Goal: Entertainment & Leisure: Browse casually

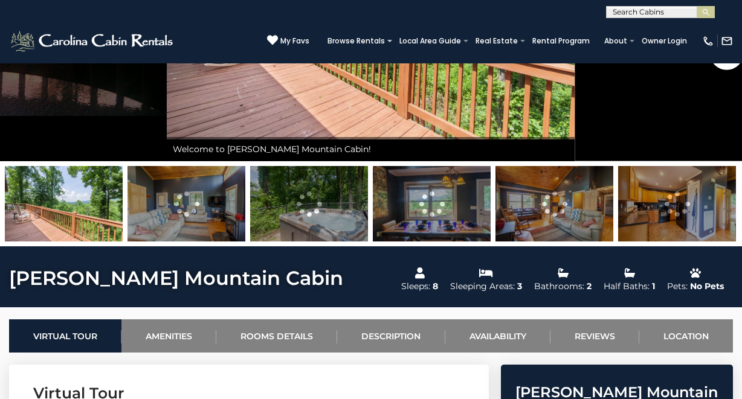
scroll to position [250, 0]
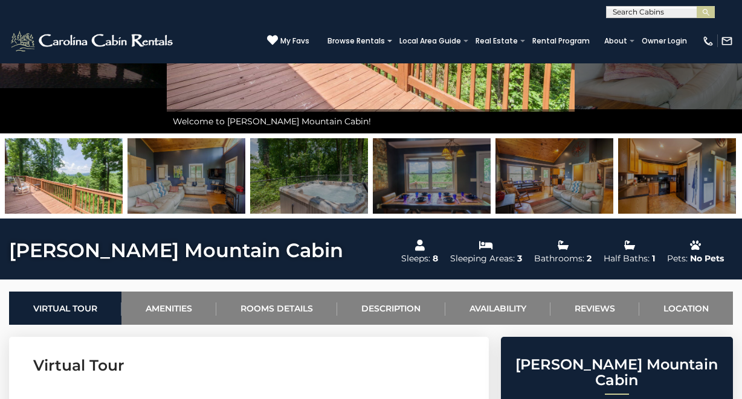
click at [208, 185] on img at bounding box center [186, 176] width 118 height 76
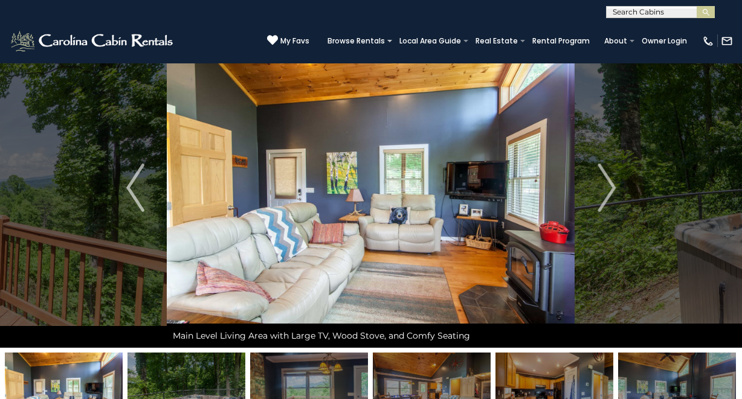
scroll to position [72, 0]
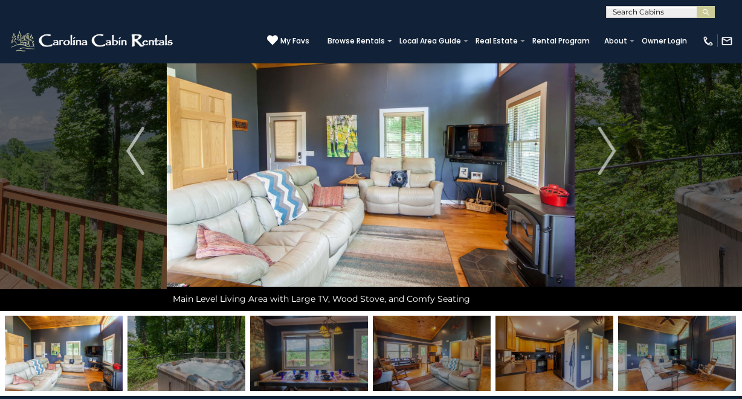
click at [193, 346] on img at bounding box center [186, 354] width 118 height 76
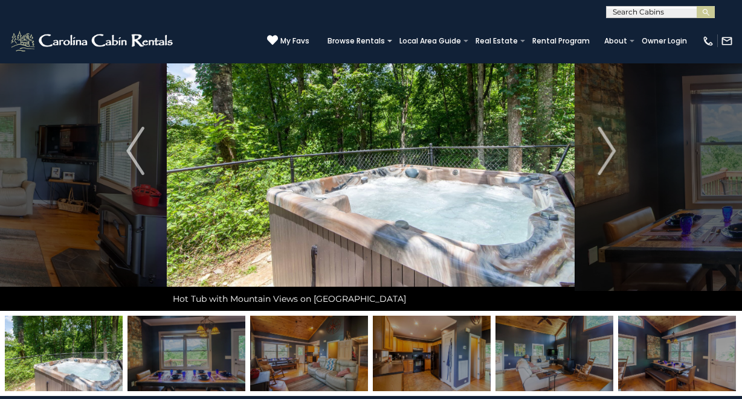
click at [226, 349] on img at bounding box center [186, 354] width 118 height 76
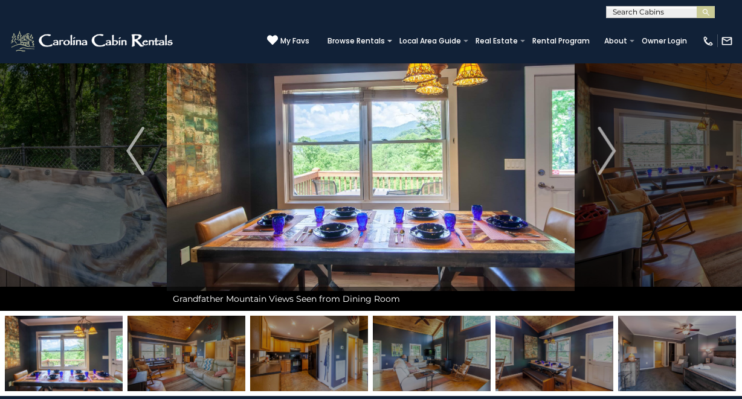
click at [314, 347] on img at bounding box center [309, 354] width 118 height 76
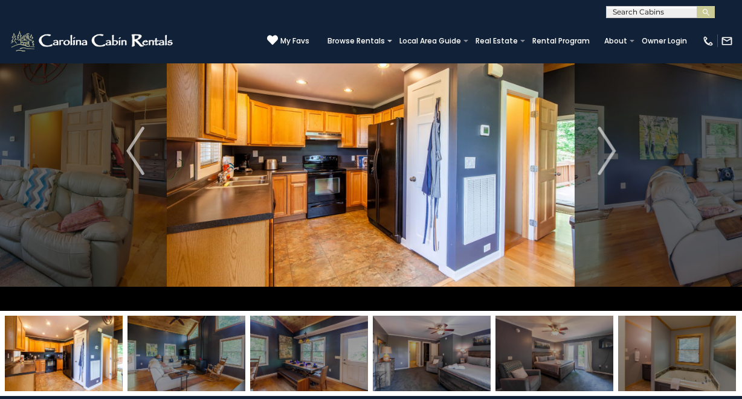
click at [445, 355] on img at bounding box center [432, 354] width 118 height 76
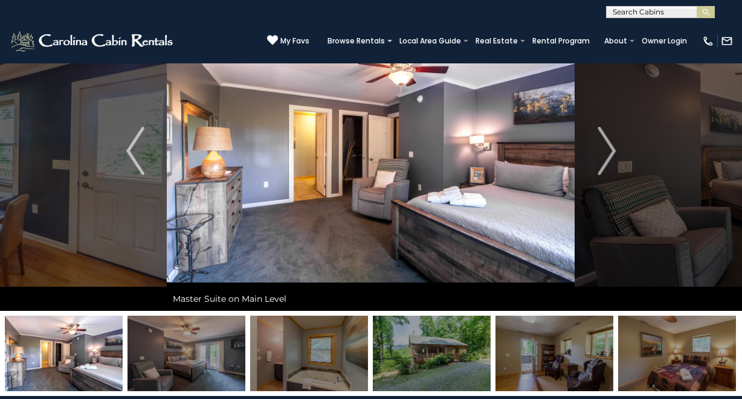
click at [187, 349] on img at bounding box center [186, 354] width 118 height 76
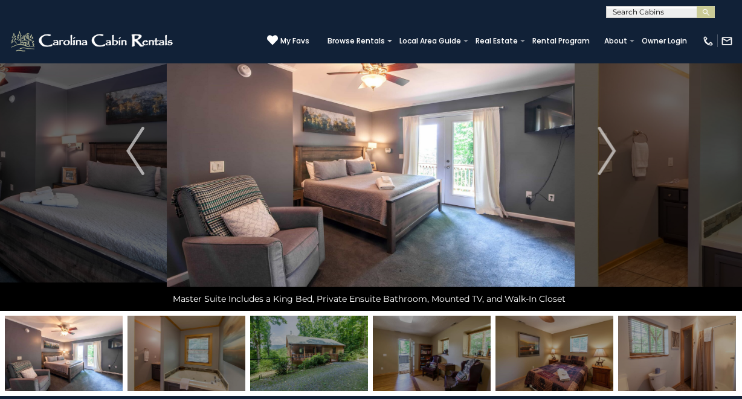
click at [211, 351] on img at bounding box center [186, 354] width 118 height 76
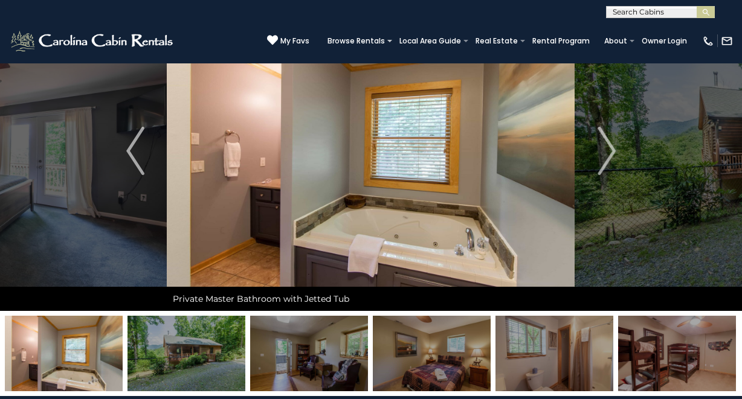
click at [297, 343] on img at bounding box center [309, 354] width 118 height 76
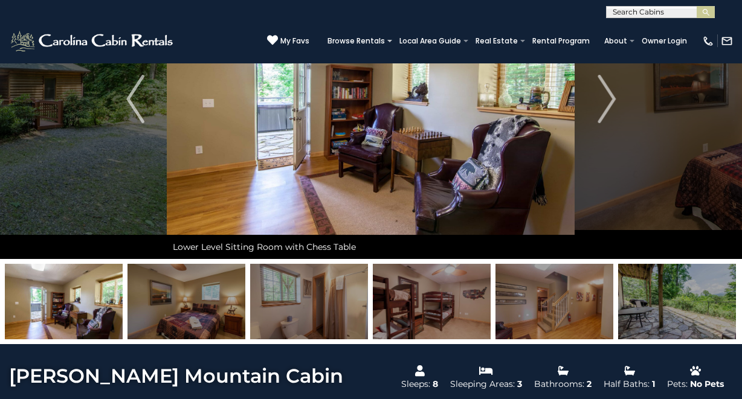
scroll to position [124, 0]
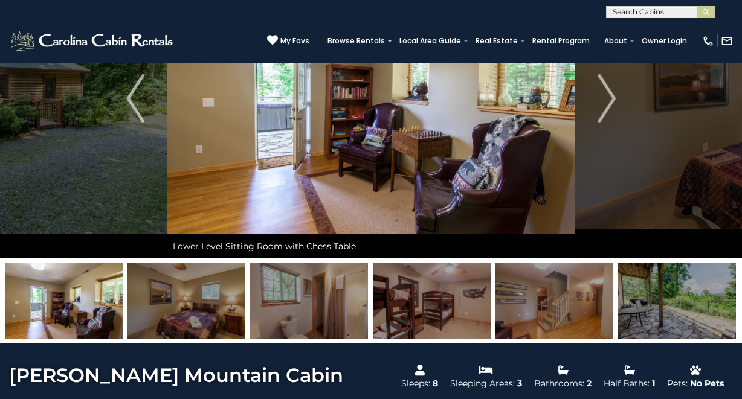
click at [312, 297] on img at bounding box center [309, 301] width 118 height 76
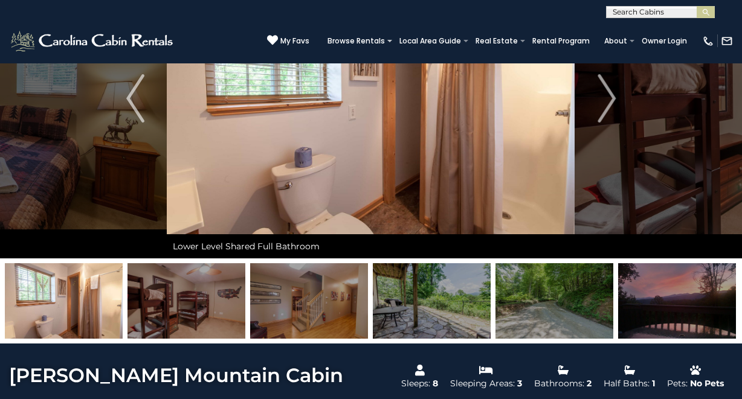
click at [204, 288] on img at bounding box center [186, 301] width 118 height 76
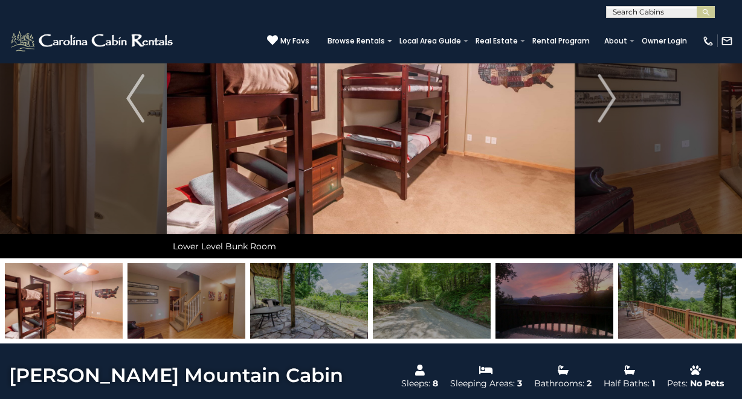
click at [219, 300] on img at bounding box center [186, 301] width 118 height 76
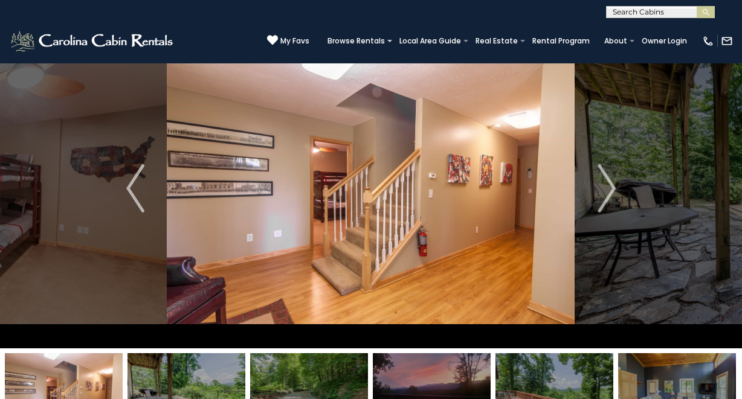
scroll to position [0, 0]
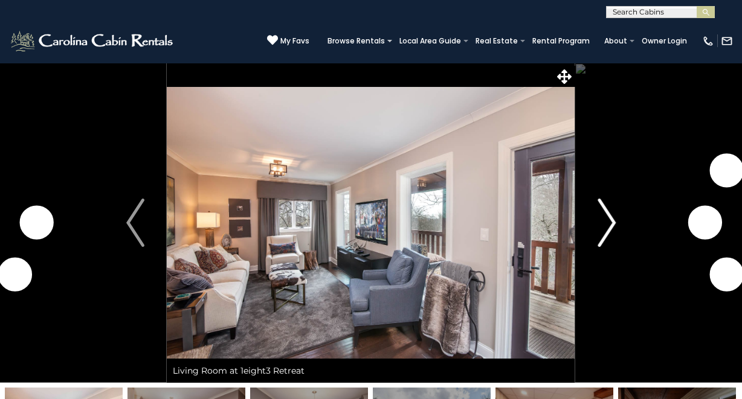
click at [607, 216] on img "Next" at bounding box center [606, 223] width 18 height 48
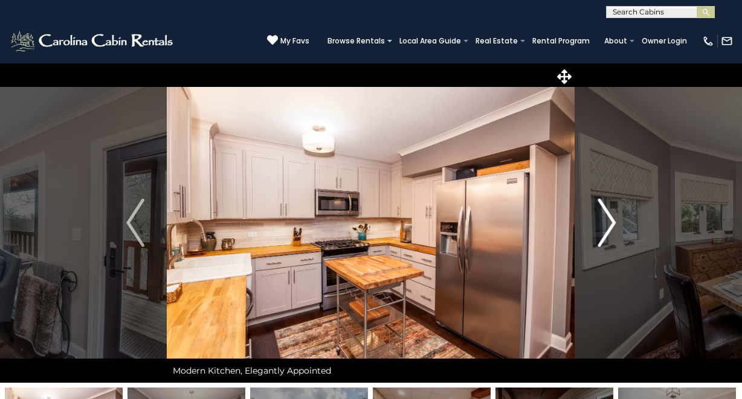
click at [610, 219] on img "Next" at bounding box center [606, 223] width 18 height 48
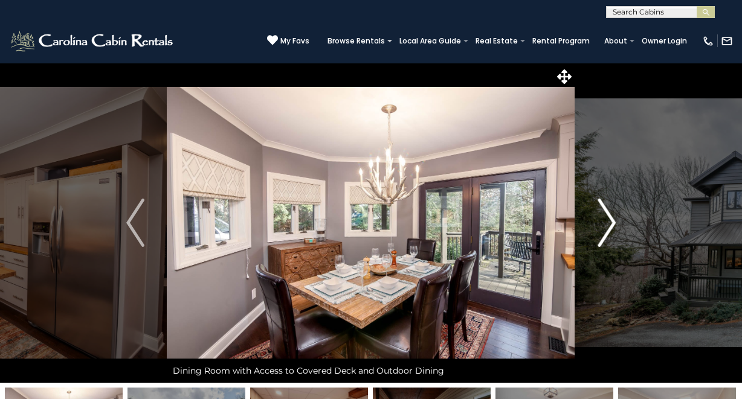
click at [610, 219] on img "Next" at bounding box center [606, 223] width 18 height 48
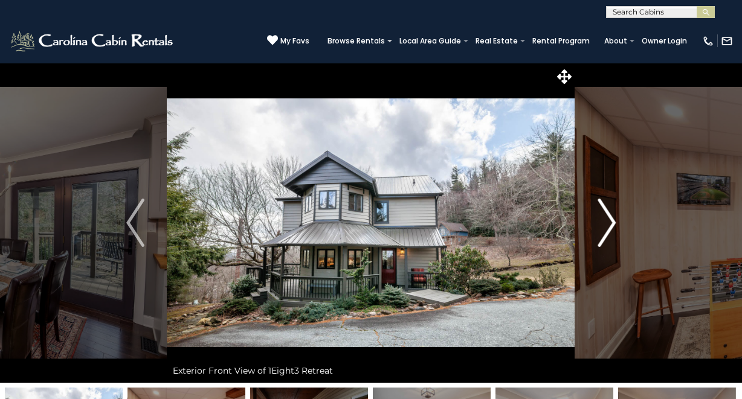
click at [610, 219] on img "Next" at bounding box center [606, 223] width 18 height 48
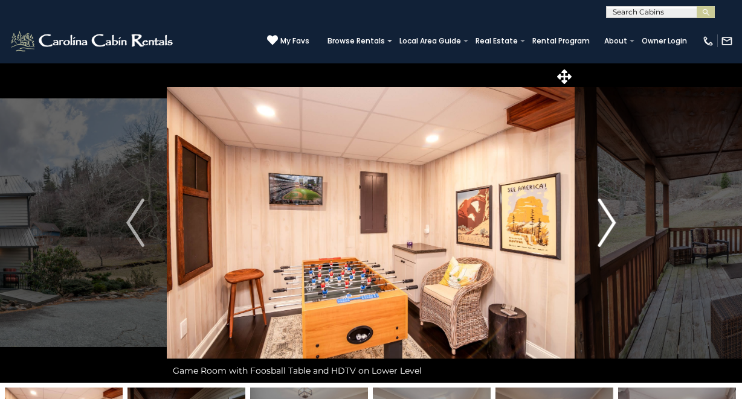
click at [610, 219] on img "Next" at bounding box center [606, 223] width 18 height 48
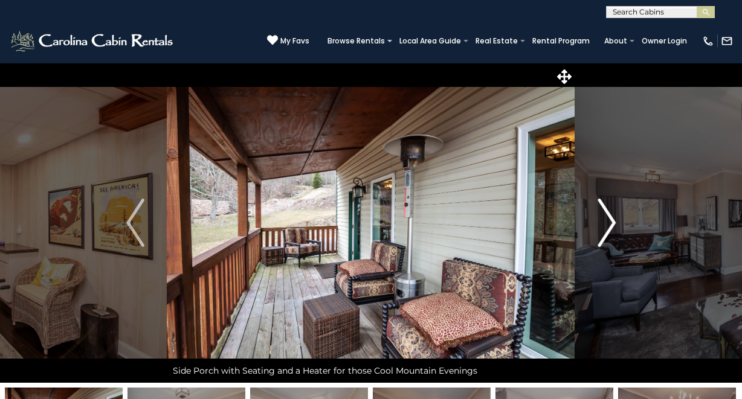
click at [610, 219] on img "Next" at bounding box center [606, 223] width 18 height 48
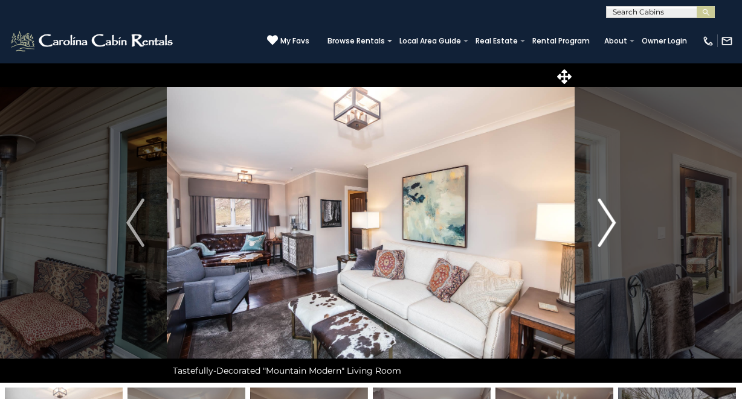
click at [610, 219] on img "Next" at bounding box center [606, 223] width 18 height 48
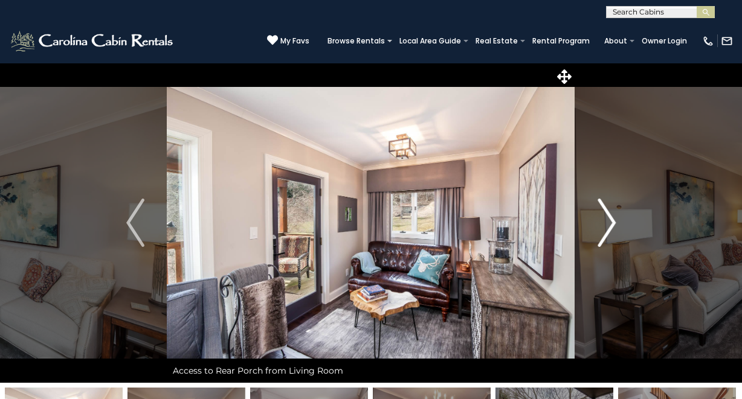
click at [610, 219] on img "Next" at bounding box center [606, 223] width 18 height 48
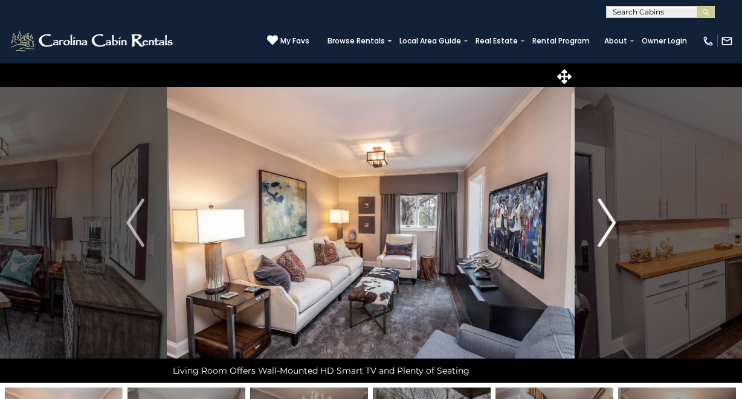
click at [610, 219] on img "Next" at bounding box center [606, 223] width 18 height 48
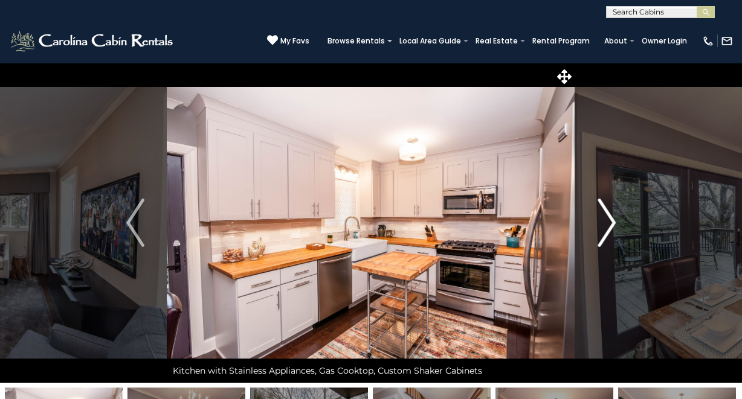
click at [610, 219] on img "Next" at bounding box center [606, 223] width 18 height 48
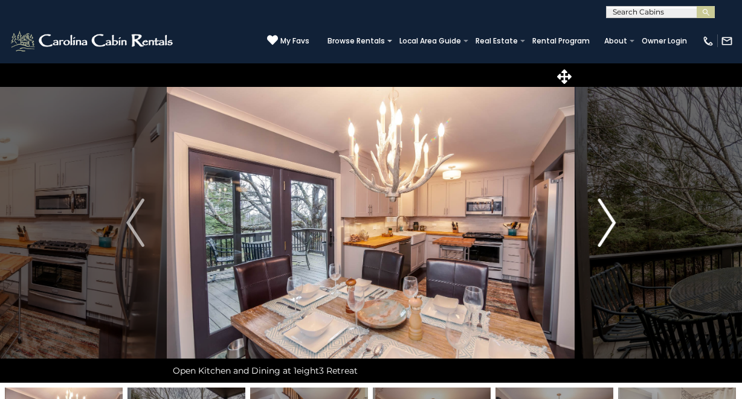
click at [610, 219] on img "Next" at bounding box center [606, 223] width 18 height 48
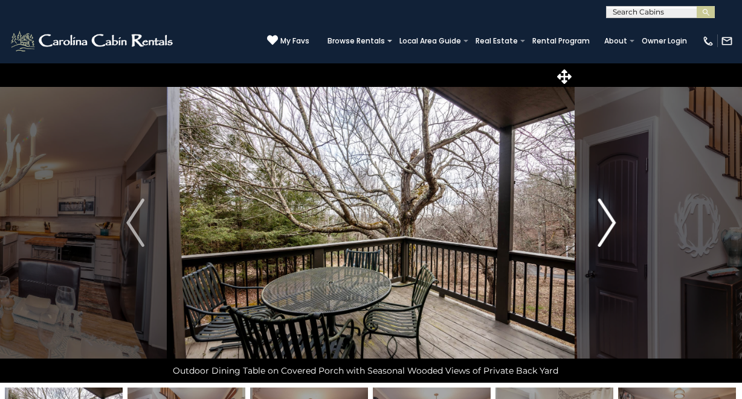
click at [610, 219] on img "Next" at bounding box center [606, 223] width 18 height 48
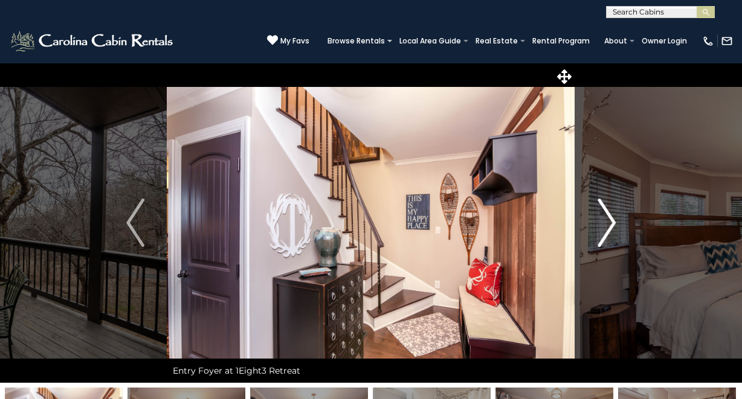
click at [610, 219] on img "Next" at bounding box center [606, 223] width 18 height 48
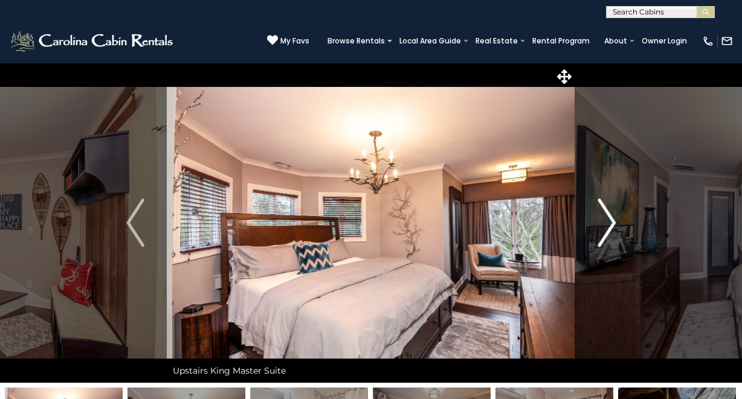
click at [610, 219] on img "Next" at bounding box center [606, 223] width 18 height 48
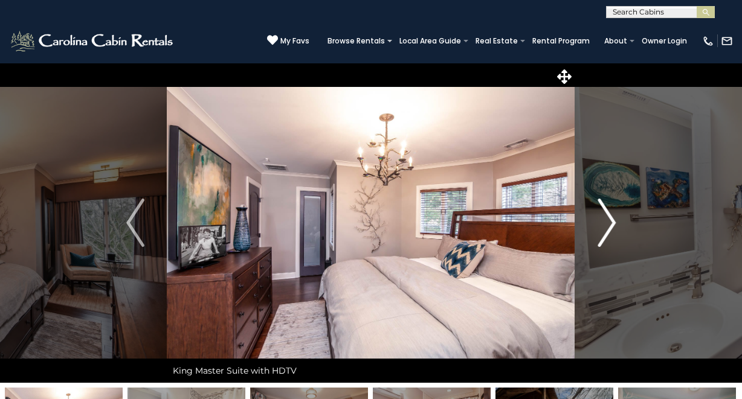
click at [610, 219] on img "Next" at bounding box center [606, 223] width 18 height 48
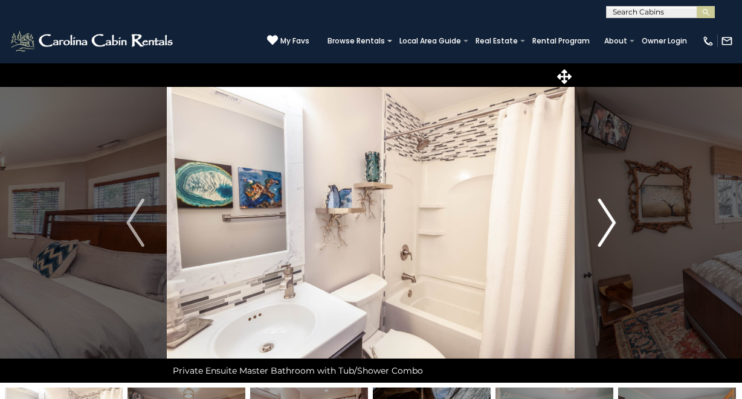
click at [610, 219] on img "Next" at bounding box center [606, 223] width 18 height 48
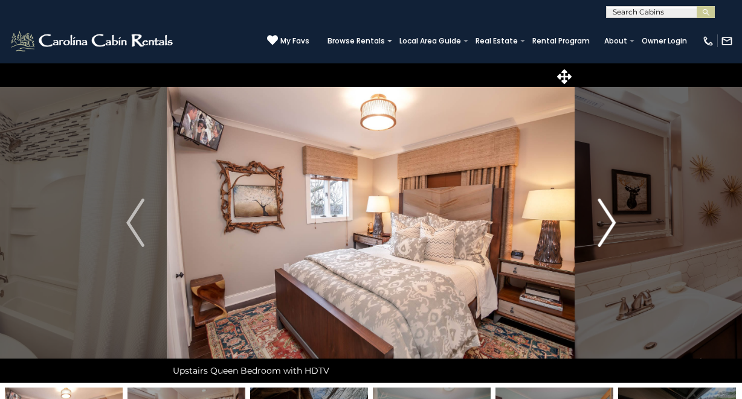
click at [610, 219] on img "Next" at bounding box center [606, 223] width 18 height 48
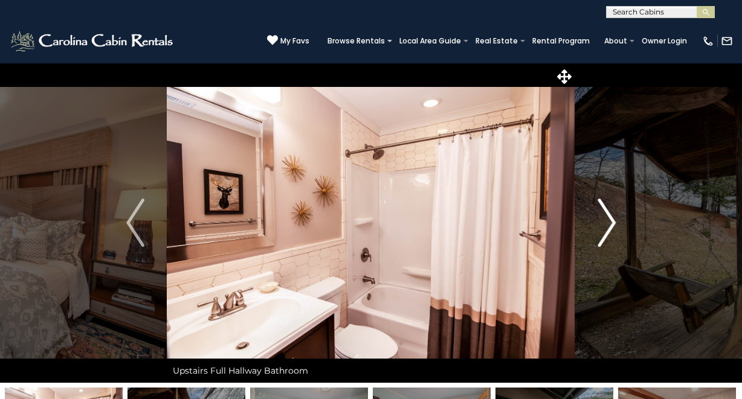
click at [610, 219] on img "Next" at bounding box center [606, 223] width 18 height 48
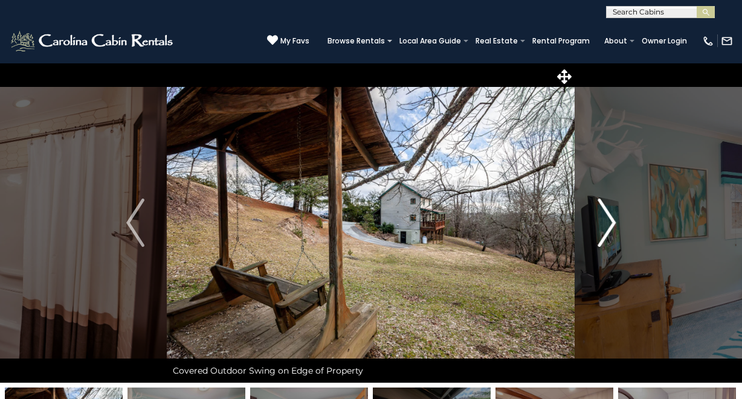
click at [610, 219] on img "Next" at bounding box center [606, 223] width 18 height 48
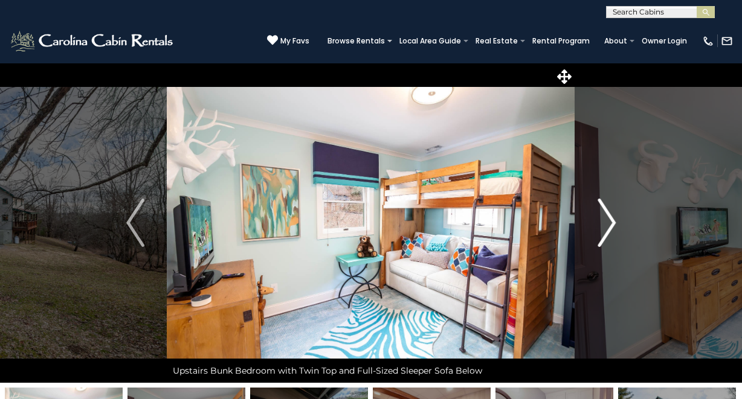
click at [610, 219] on img "Next" at bounding box center [606, 223] width 18 height 48
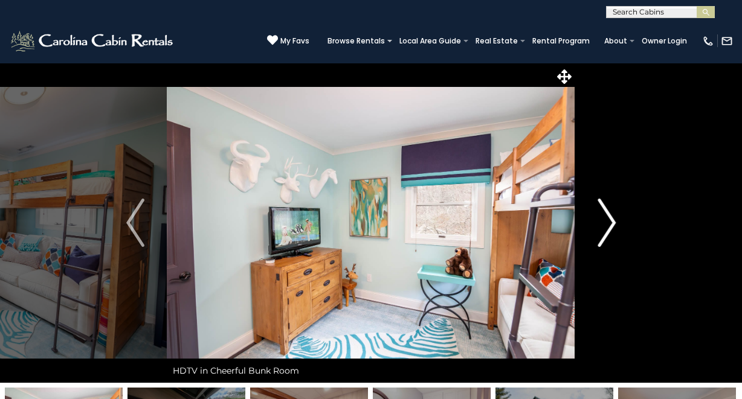
click at [610, 219] on img "Next" at bounding box center [606, 223] width 18 height 48
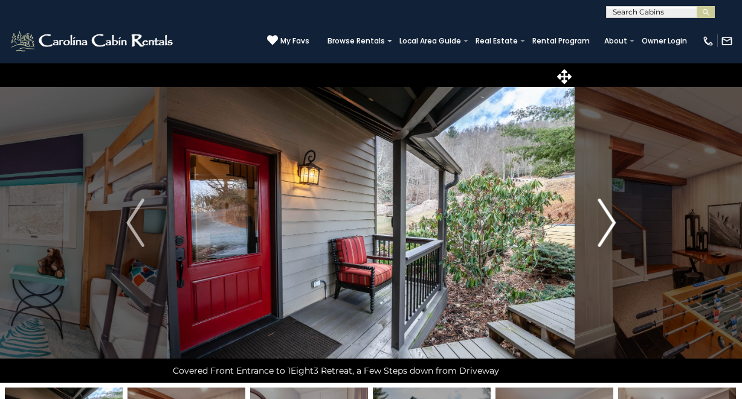
click at [610, 219] on img "Next" at bounding box center [606, 223] width 18 height 48
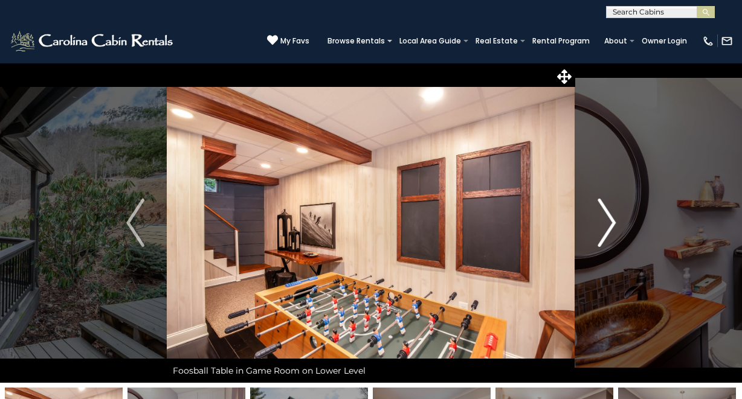
click at [610, 219] on img "Next" at bounding box center [606, 223] width 18 height 48
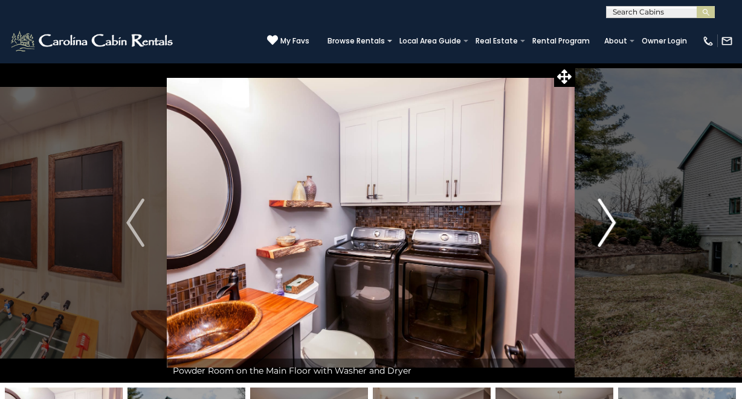
click at [610, 219] on img "Next" at bounding box center [606, 223] width 18 height 48
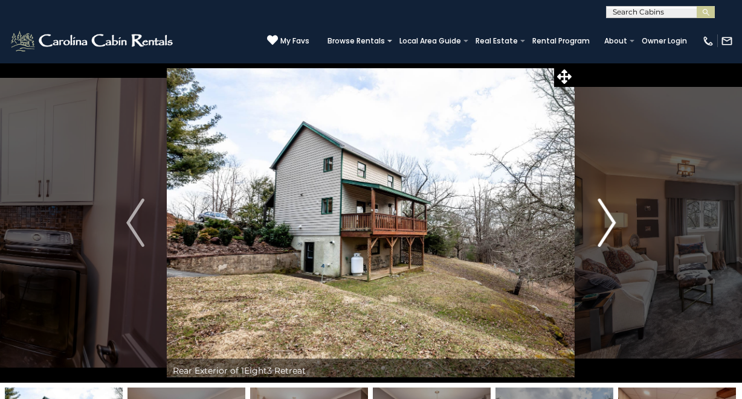
click at [610, 219] on img "Next" at bounding box center [606, 223] width 18 height 48
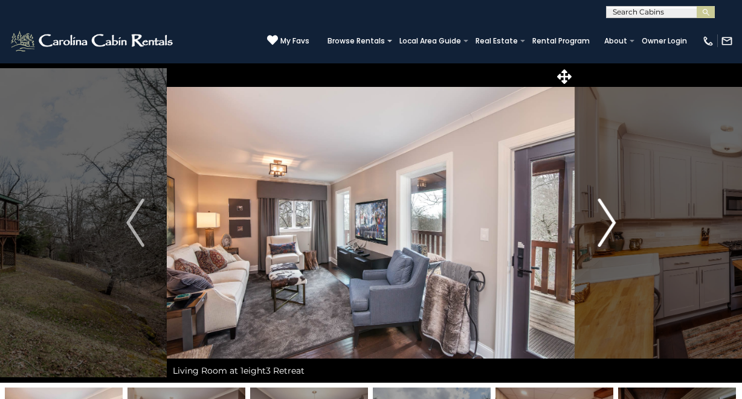
click at [610, 219] on img "Next" at bounding box center [606, 223] width 18 height 48
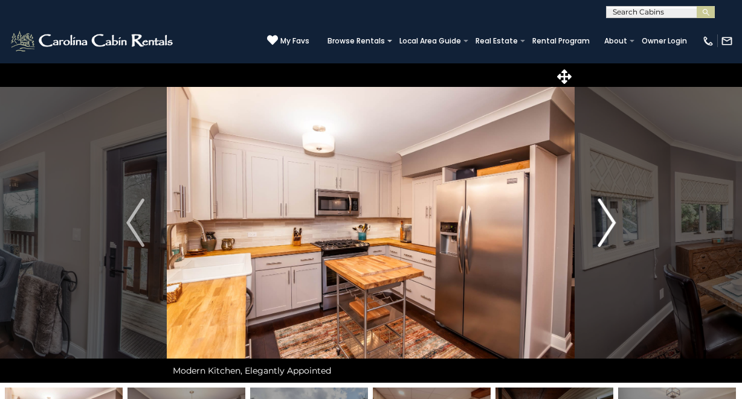
click at [610, 219] on img "Next" at bounding box center [606, 223] width 18 height 48
